Goal: Navigation & Orientation: Find specific page/section

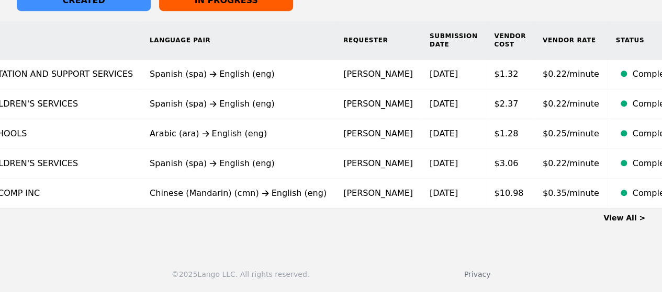
scroll to position [285, 0]
click at [620, 219] on link "View All >" at bounding box center [624, 218] width 42 height 8
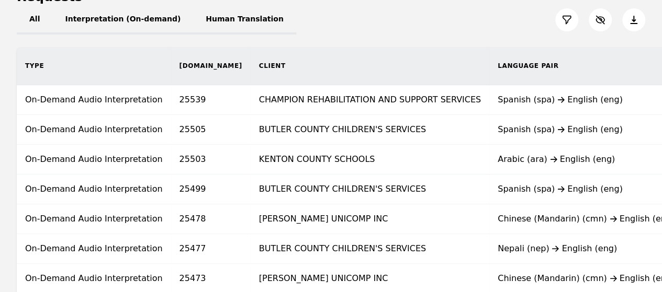
scroll to position [119, 0]
